Goal: Obtain resource: Download file/media

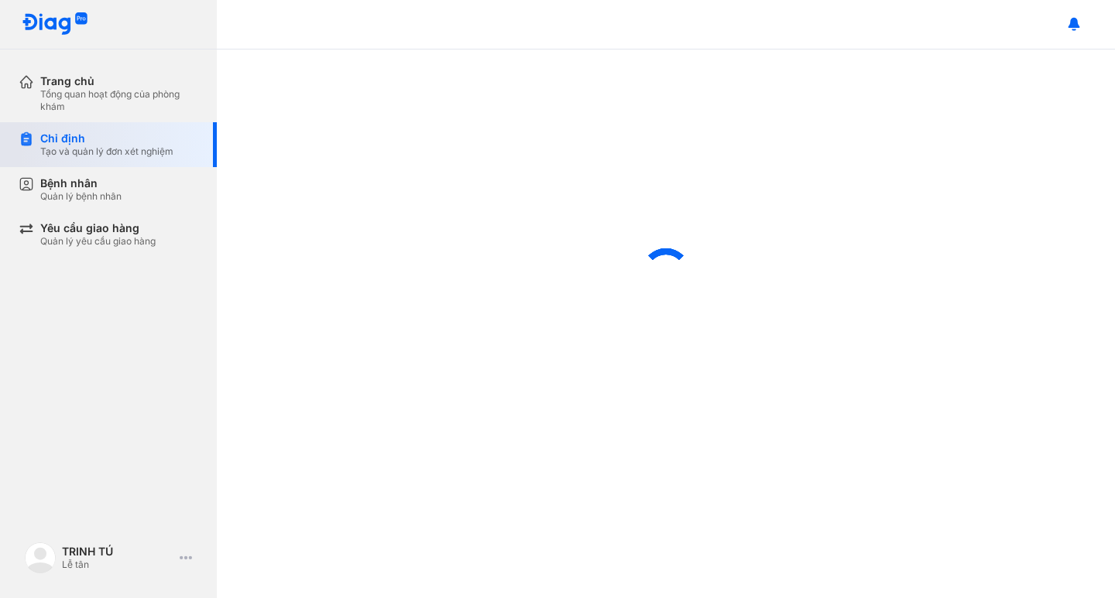
drag, startPoint x: 80, startPoint y: 149, endPoint x: 167, endPoint y: 148, distance: 87.5
click at [82, 148] on div "Tạo và quản lý đơn xét nghiệm" at bounding box center [106, 152] width 133 height 12
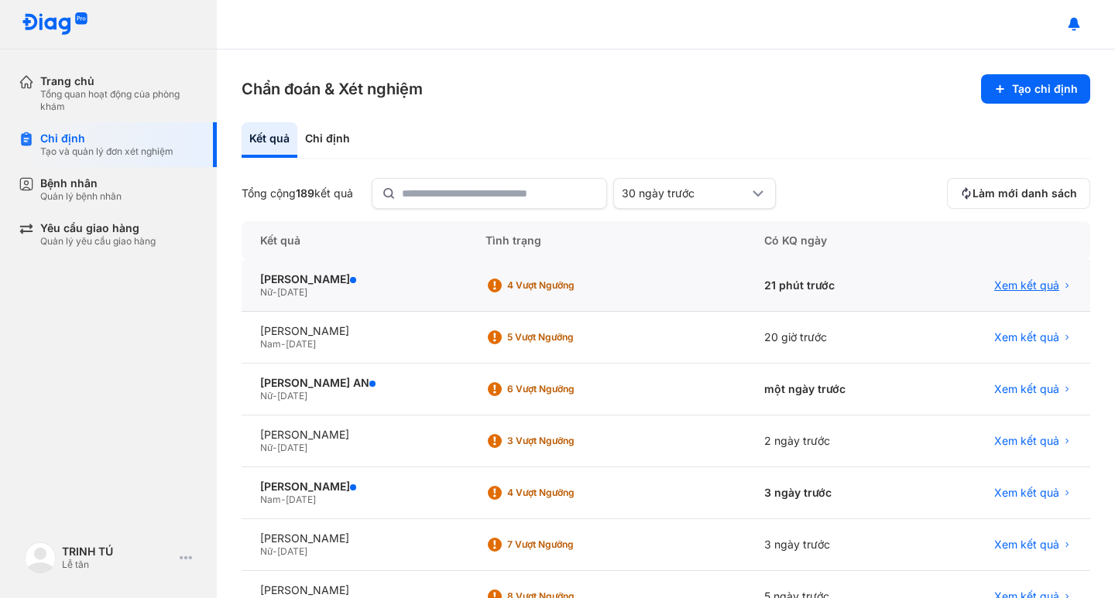
click at [1012, 284] on span "Xem kết quả" at bounding box center [1026, 286] width 65 height 14
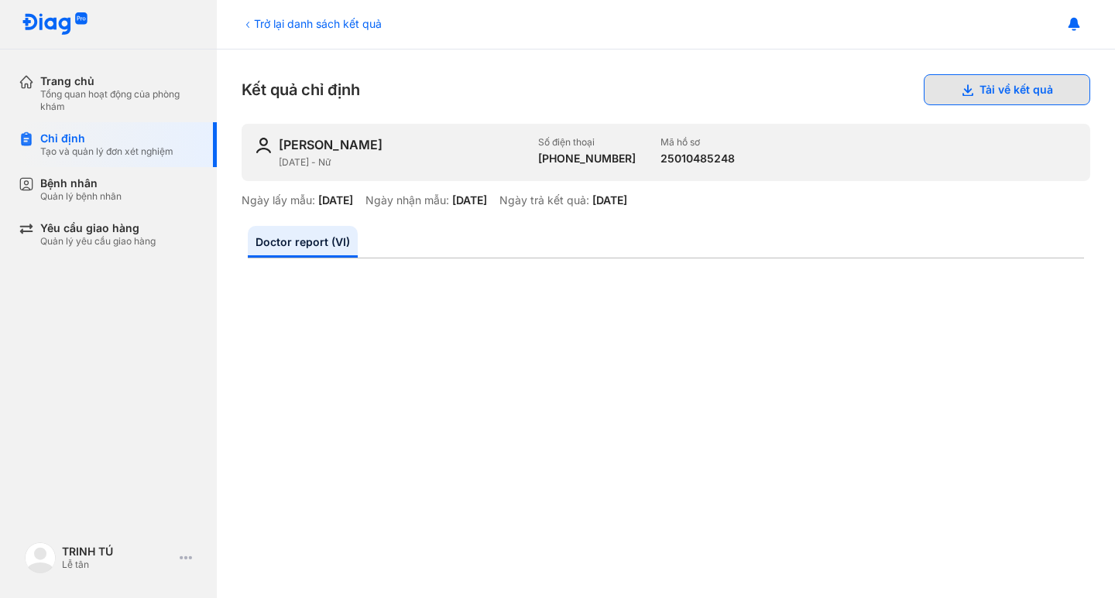
click at [1005, 87] on button "Tải về kết quả" at bounding box center [1006, 89] width 166 height 31
